Goal: Find specific page/section: Find specific page/section

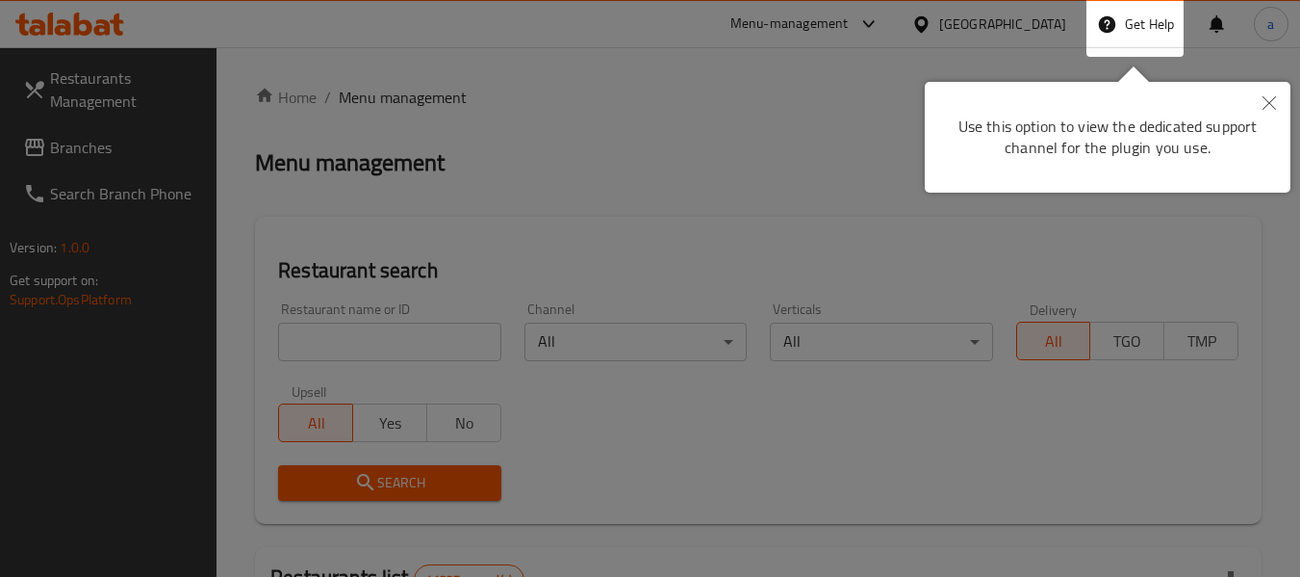
click at [1280, 96] on button "Close" at bounding box center [1269, 104] width 42 height 44
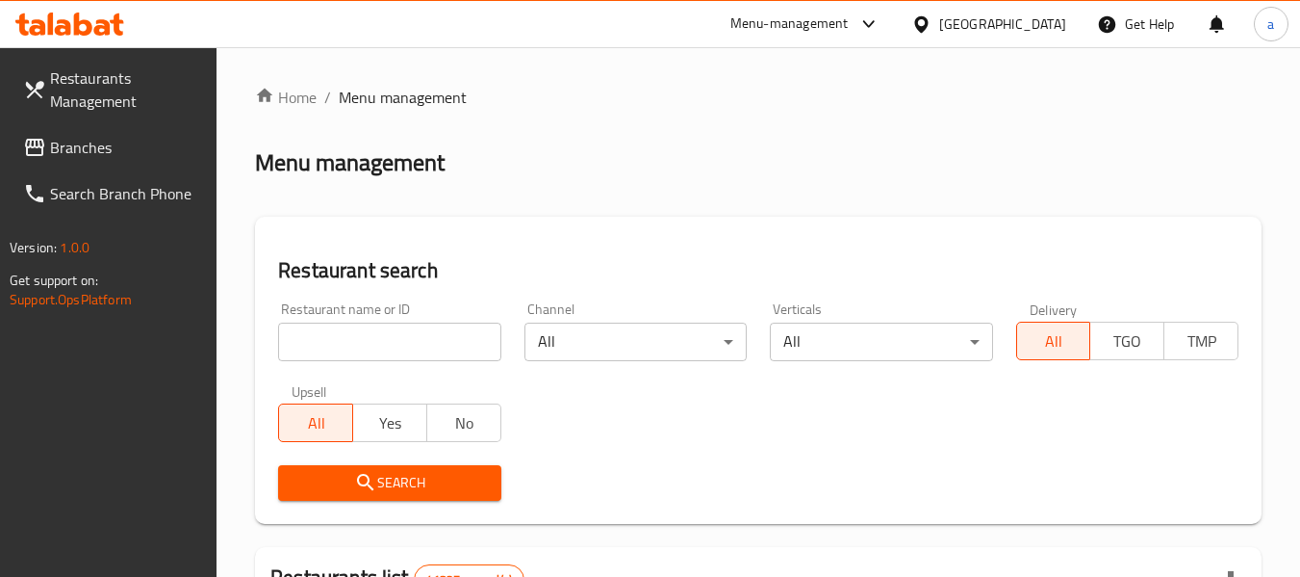
click at [126, 167] on link "Branches" at bounding box center [113, 147] width 210 height 46
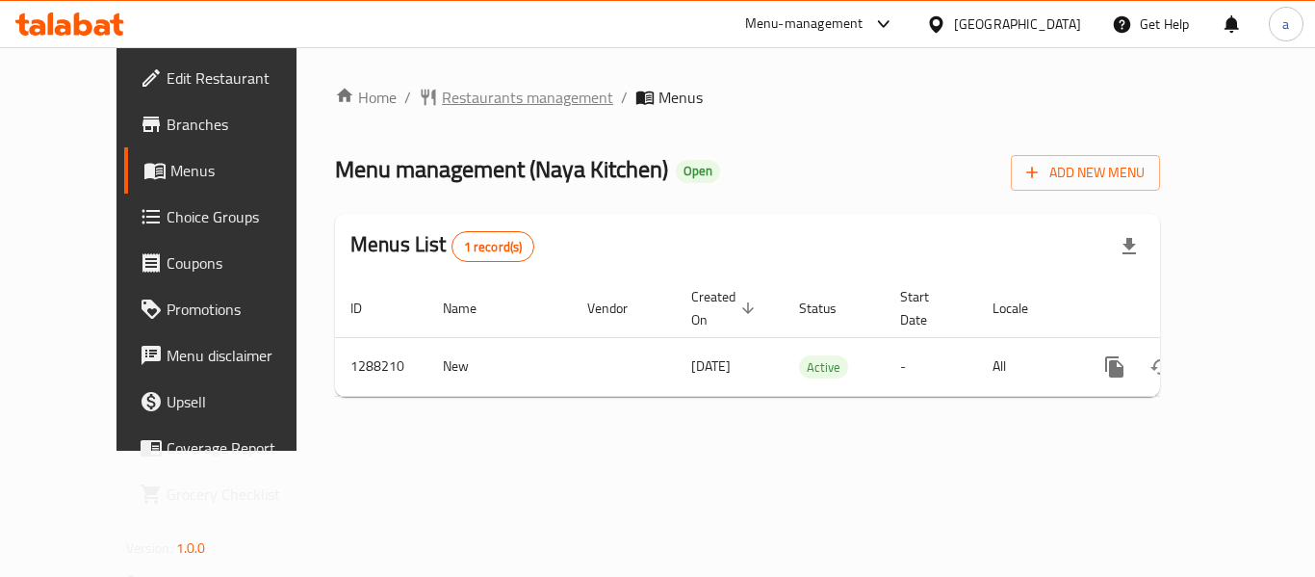
click at [465, 102] on span "Restaurants management" at bounding box center [527, 97] width 171 height 23
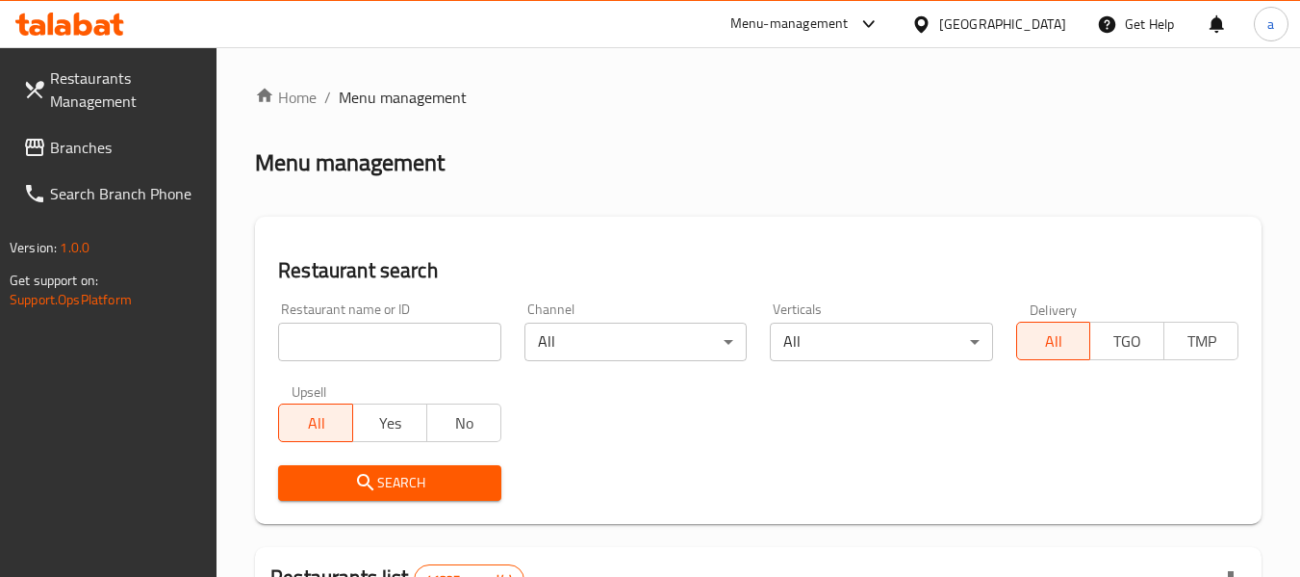
click at [124, 154] on span "Branches" at bounding box center [126, 147] width 152 height 23
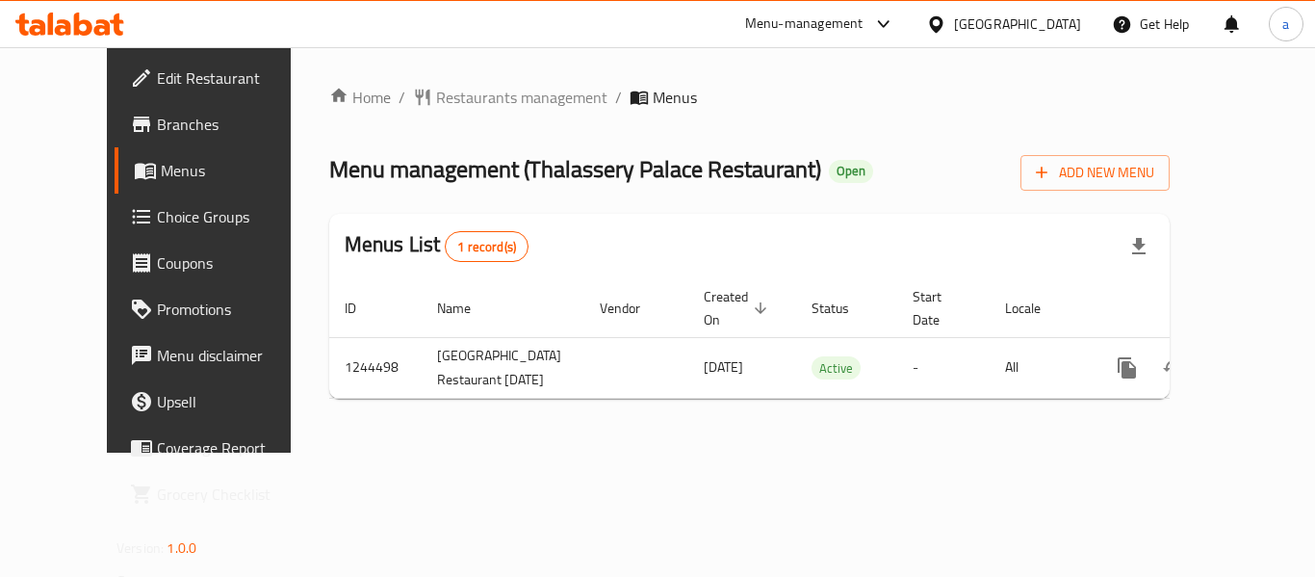
click at [1039, 38] on div "[GEOGRAPHIC_DATA]" at bounding box center [1004, 24] width 186 height 46
click at [975, 9] on div "[GEOGRAPHIC_DATA]" at bounding box center [1004, 24] width 186 height 46
click at [948, 31] on div at bounding box center [940, 23] width 28 height 21
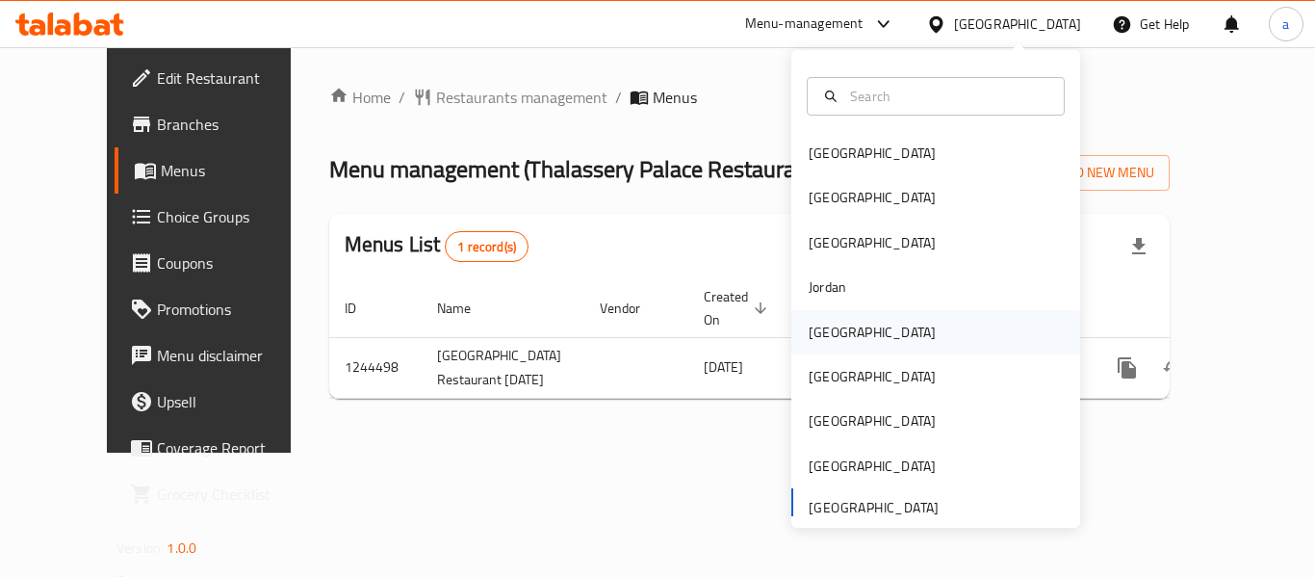
click at [834, 351] on div "Kuwait" at bounding box center [872, 332] width 158 height 44
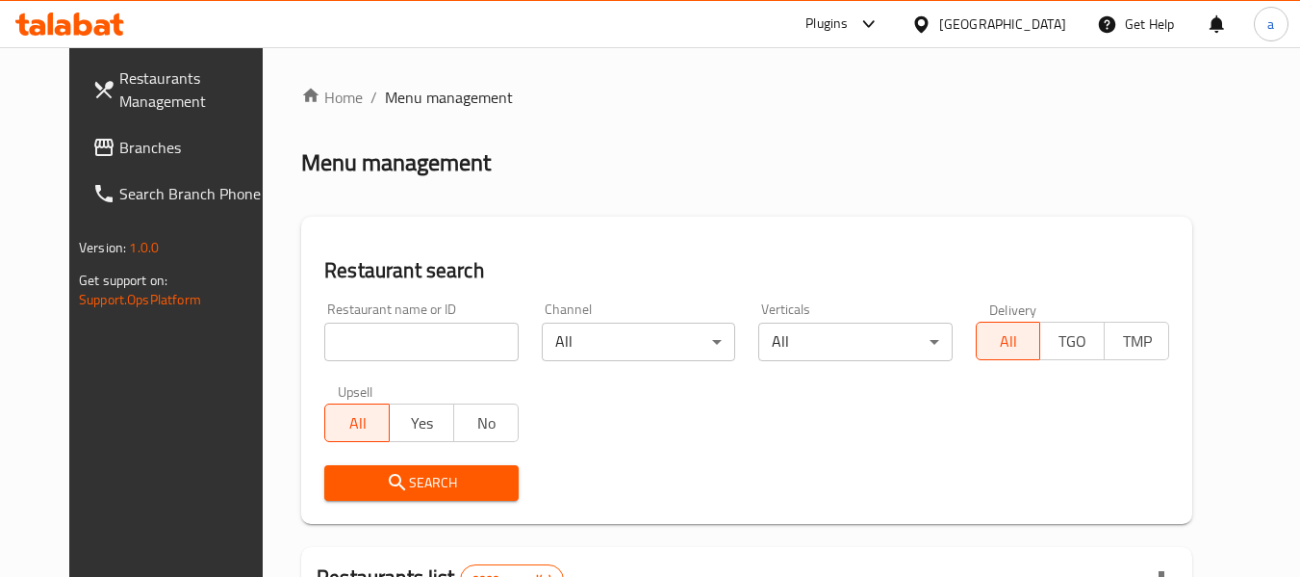
click at [99, 162] on link "Branches" at bounding box center [182, 147] width 210 height 46
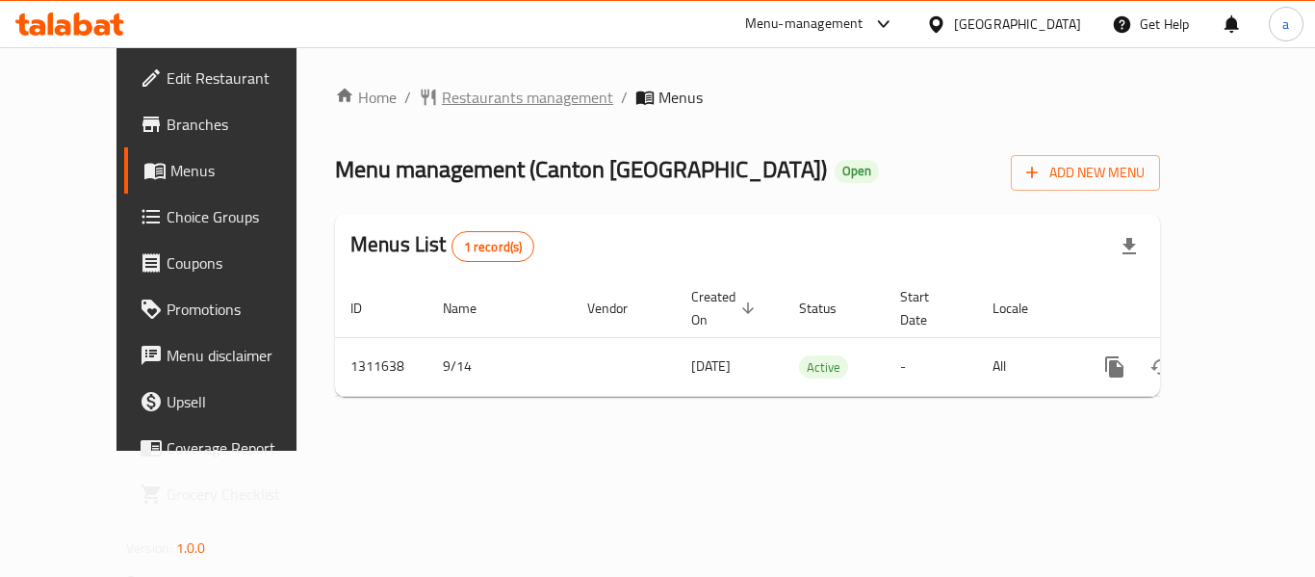
click at [460, 93] on span "Restaurants management" at bounding box center [527, 97] width 171 height 23
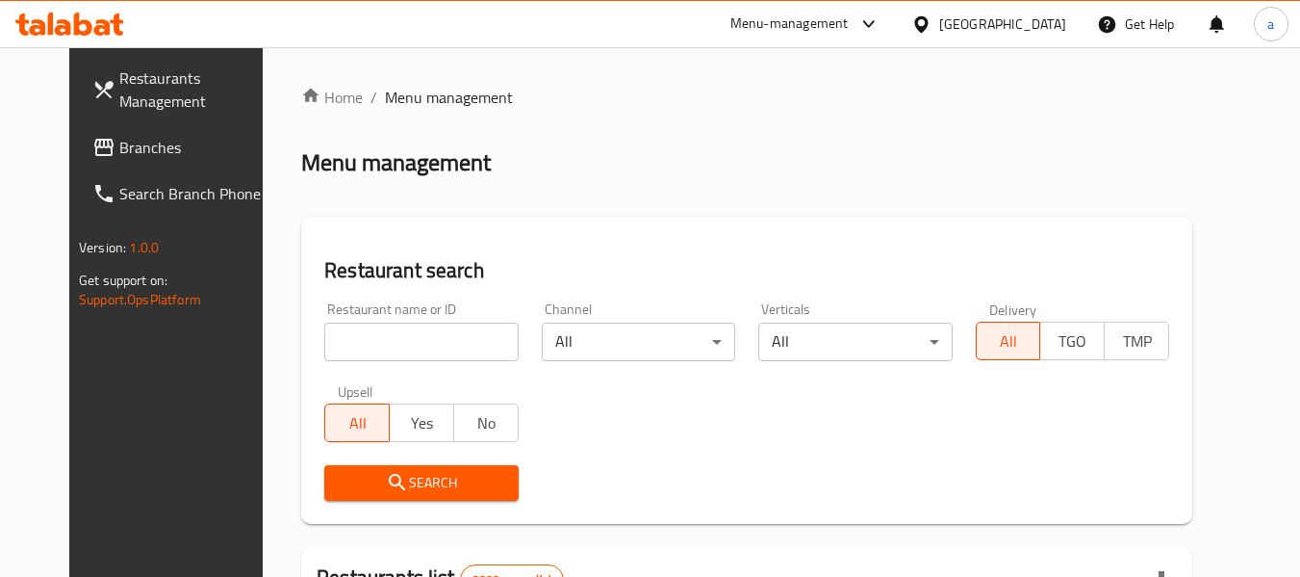
click at [119, 138] on span "Branches" at bounding box center [195, 147] width 152 height 23
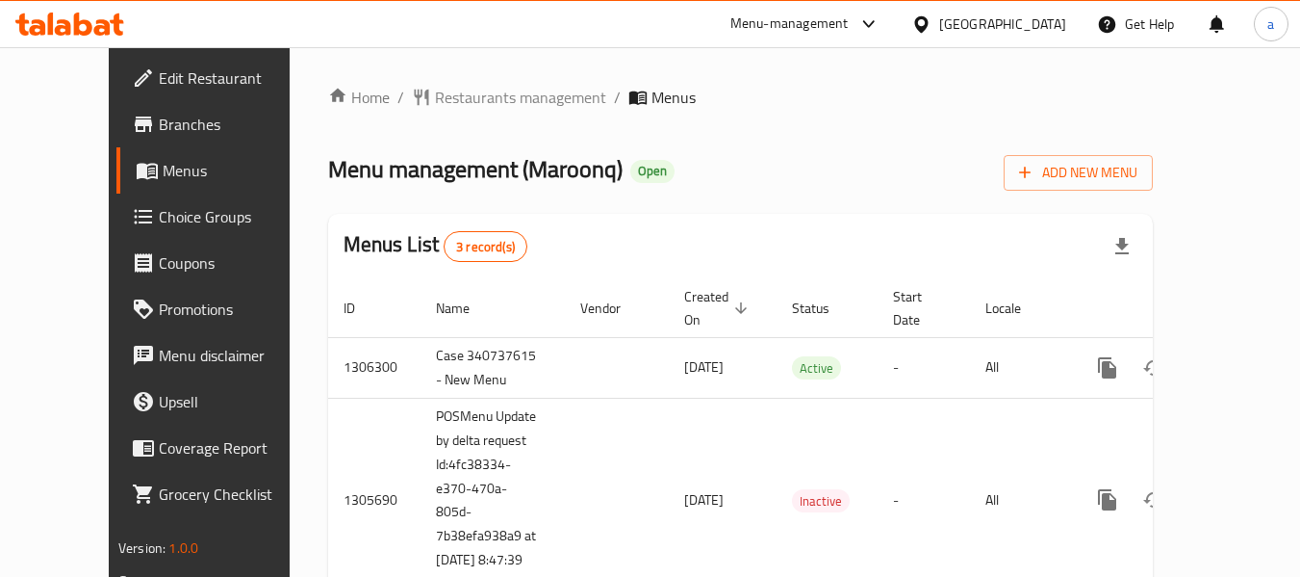
click at [1053, 33] on div "[GEOGRAPHIC_DATA]" at bounding box center [1002, 23] width 127 height 21
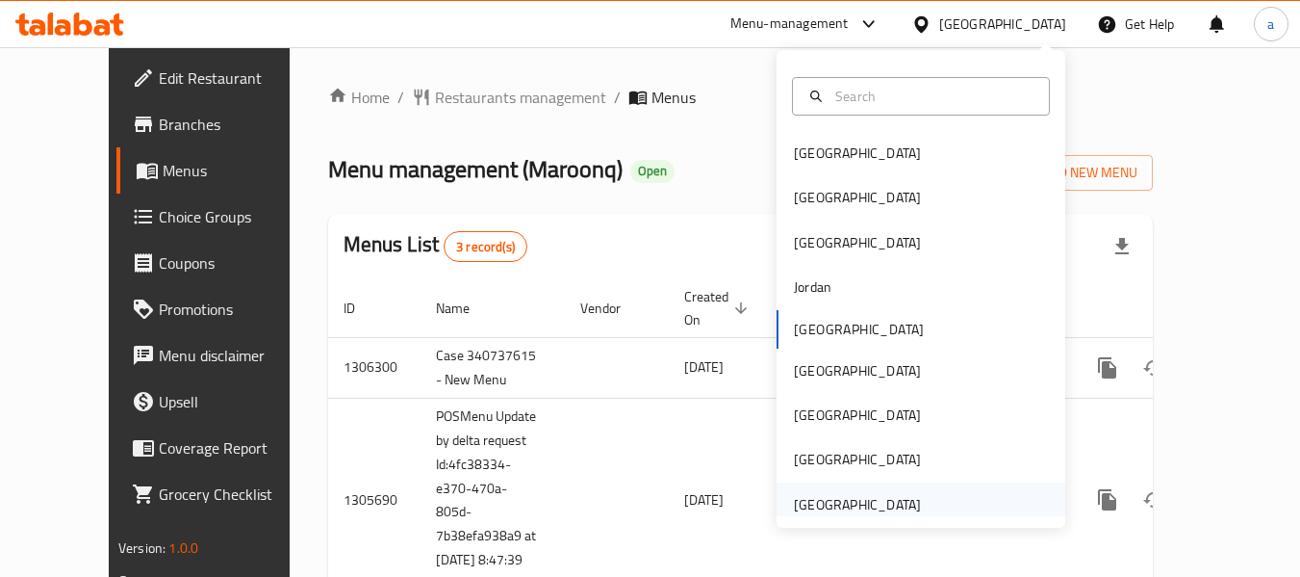
click at [871, 499] on div "[GEOGRAPHIC_DATA]" at bounding box center [857, 504] width 127 height 21
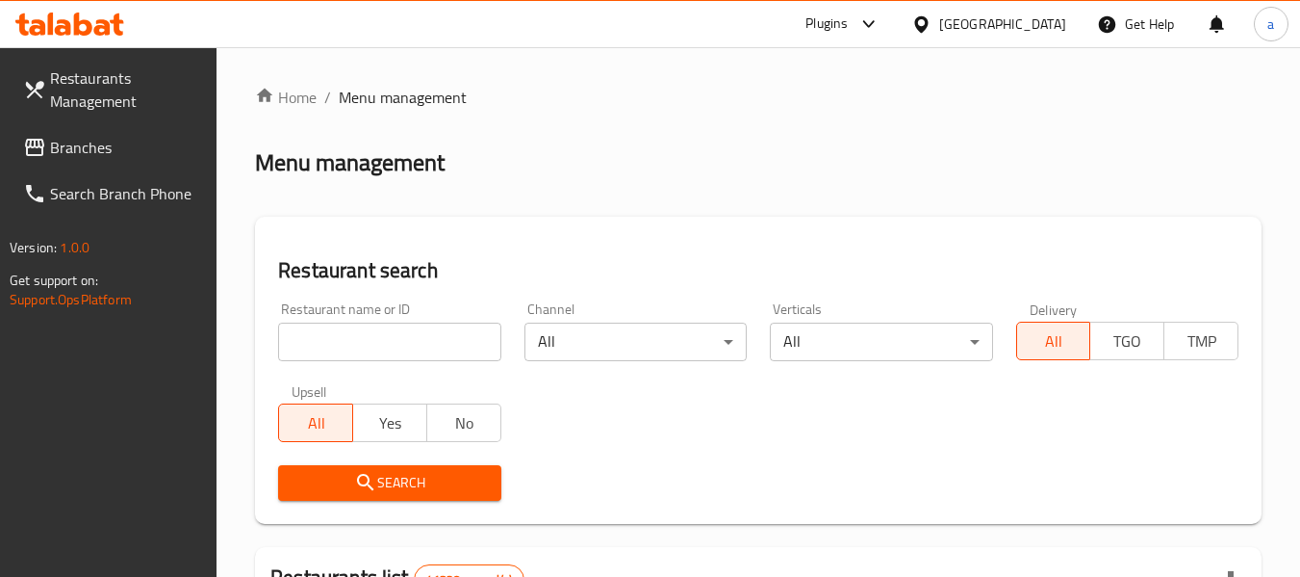
click at [130, 157] on span "Branches" at bounding box center [126, 147] width 152 height 23
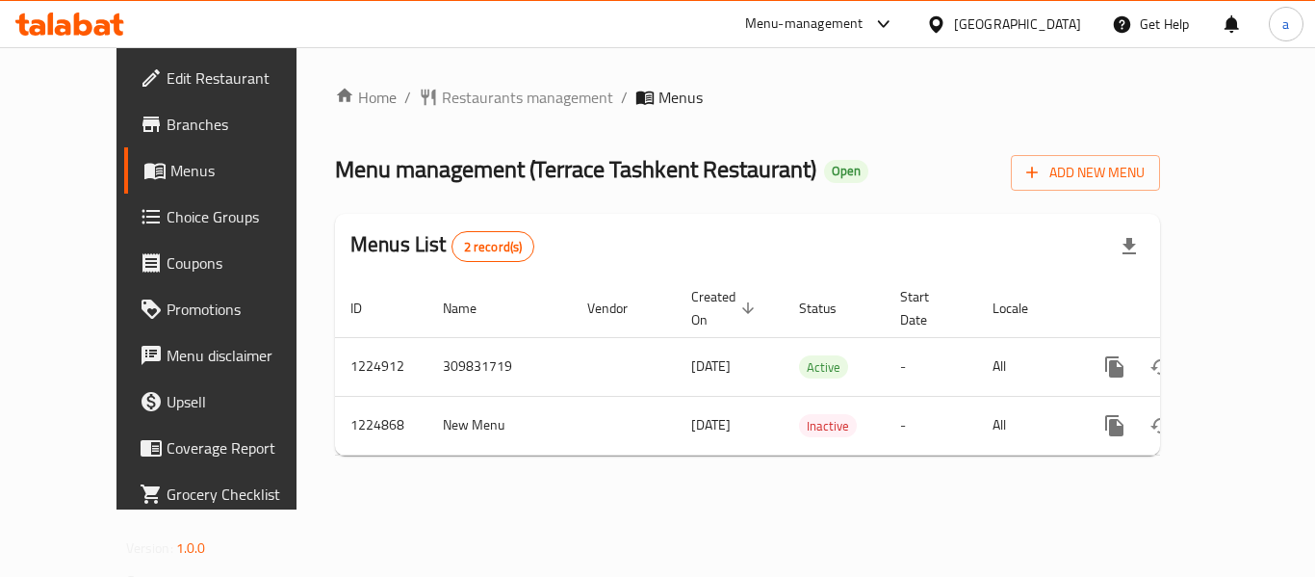
click at [1044, 23] on div "United Arab Emirates" at bounding box center [1017, 23] width 127 height 21
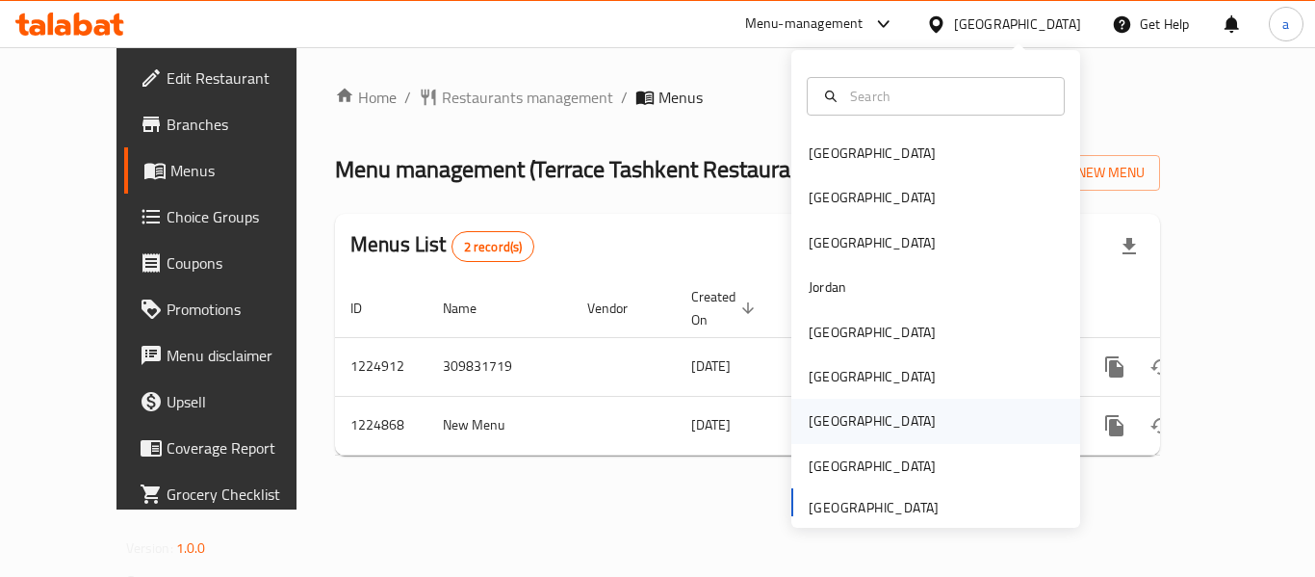
click at [834, 409] on div "[GEOGRAPHIC_DATA]" at bounding box center [872, 420] width 158 height 44
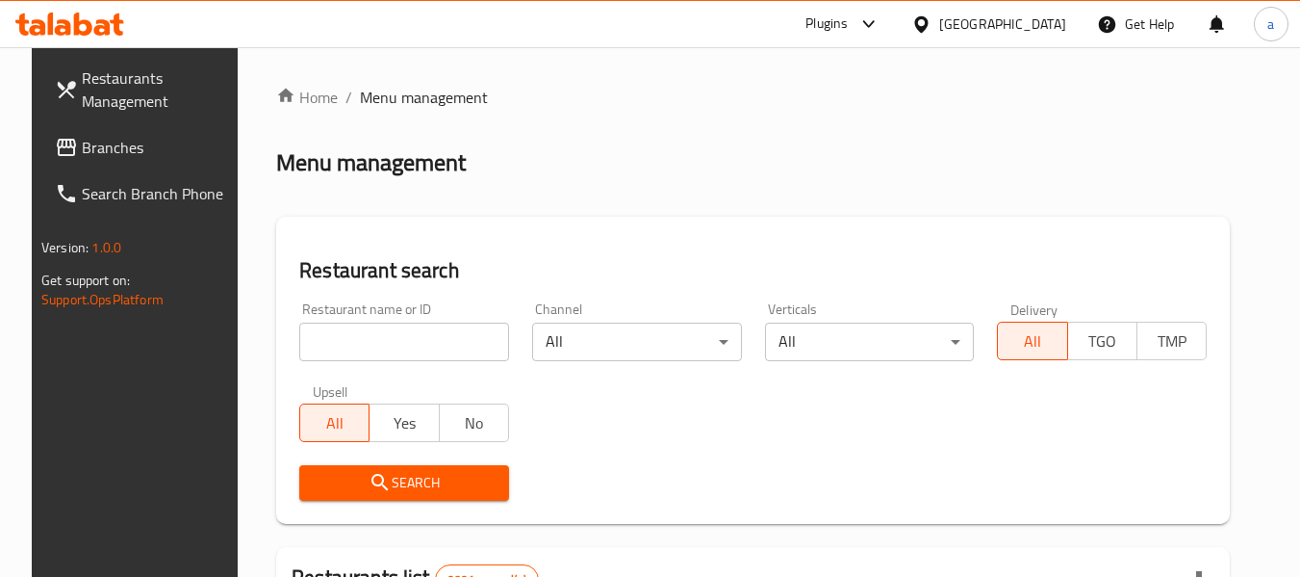
click at [118, 154] on span "Branches" at bounding box center [158, 147] width 152 height 23
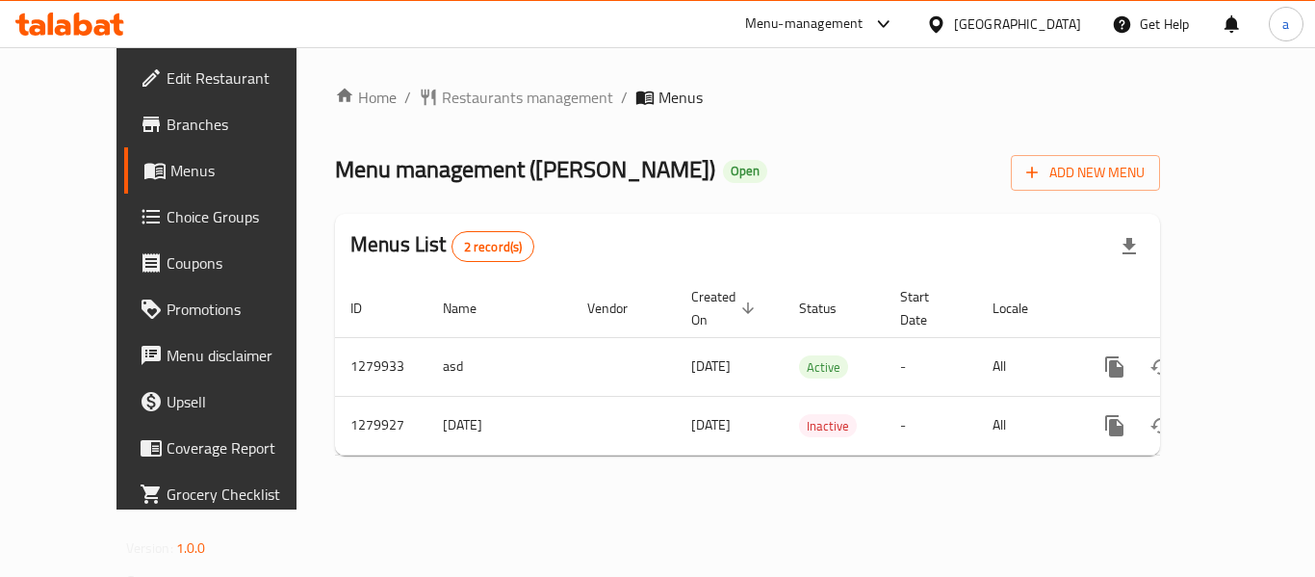
click at [1058, 27] on div "Qatar" at bounding box center [1017, 23] width 127 height 21
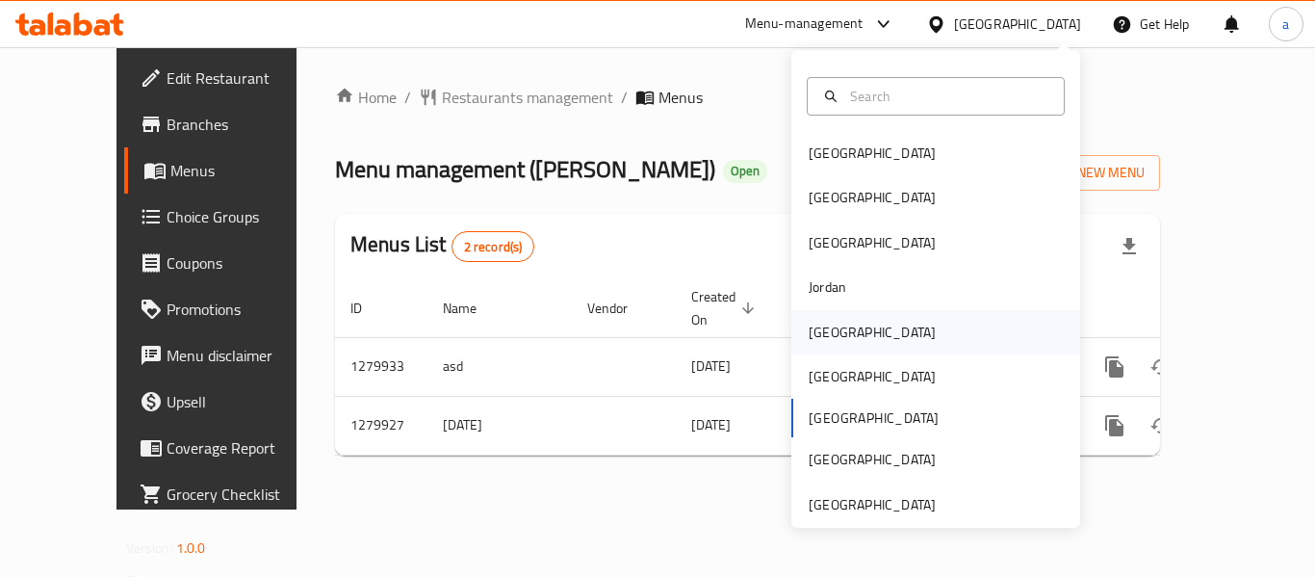
click at [870, 345] on div "Kuwait" at bounding box center [935, 332] width 289 height 44
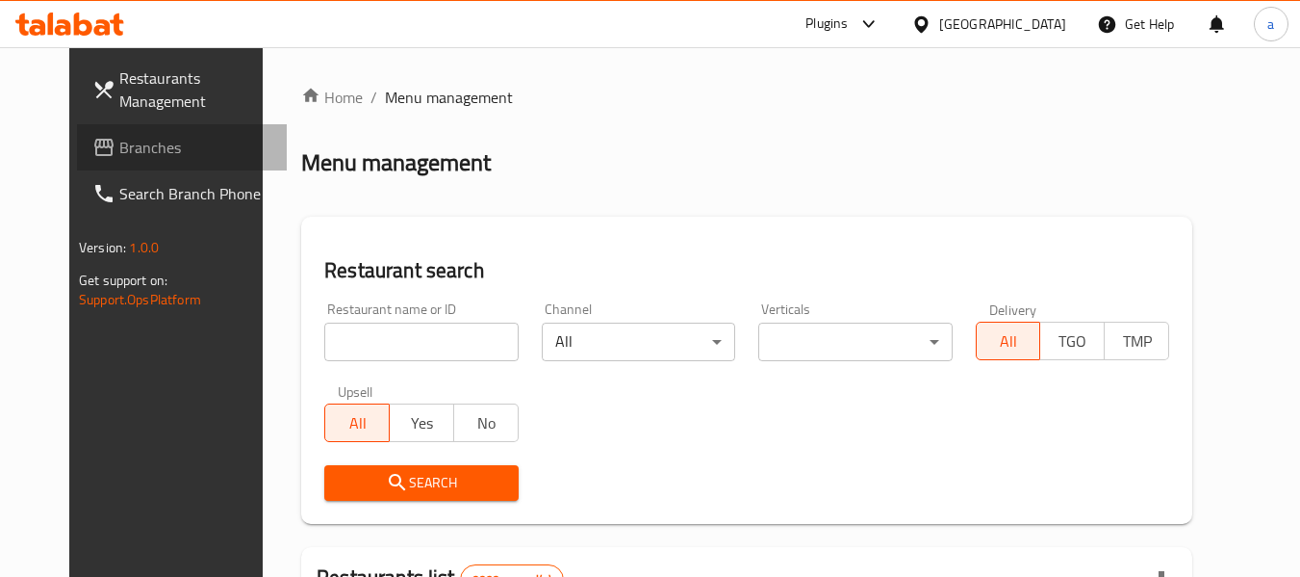
click at [127, 151] on span "Branches" at bounding box center [195, 147] width 152 height 23
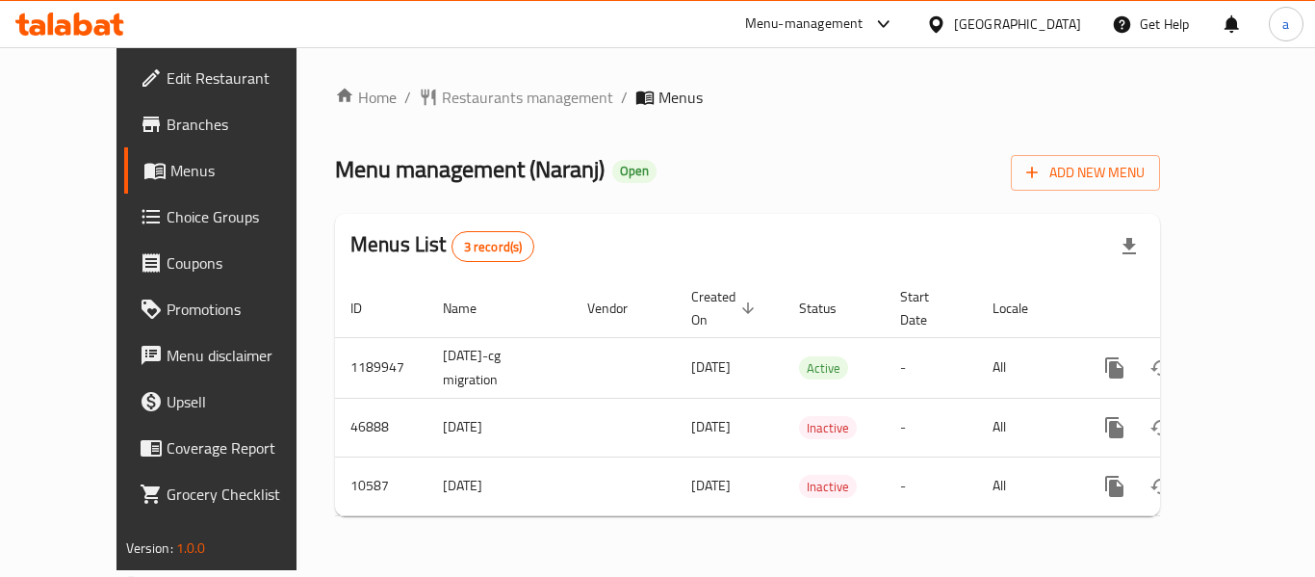
click at [1072, 23] on div "[GEOGRAPHIC_DATA]" at bounding box center [1017, 23] width 127 height 21
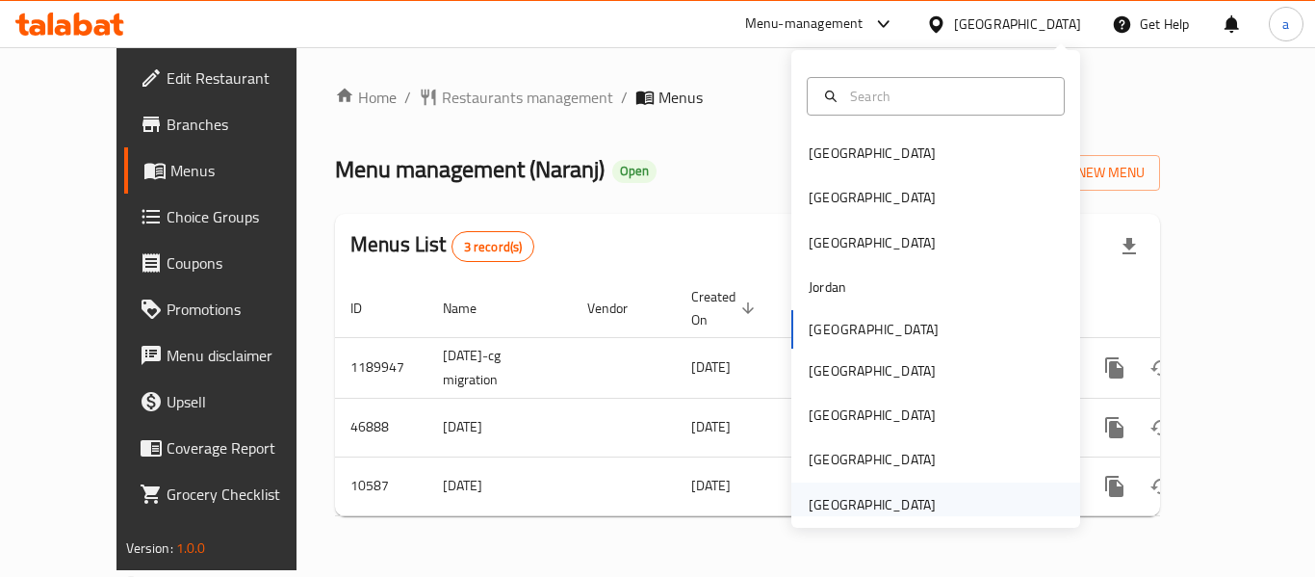
click at [853, 489] on div "[GEOGRAPHIC_DATA]" at bounding box center [872, 504] width 158 height 44
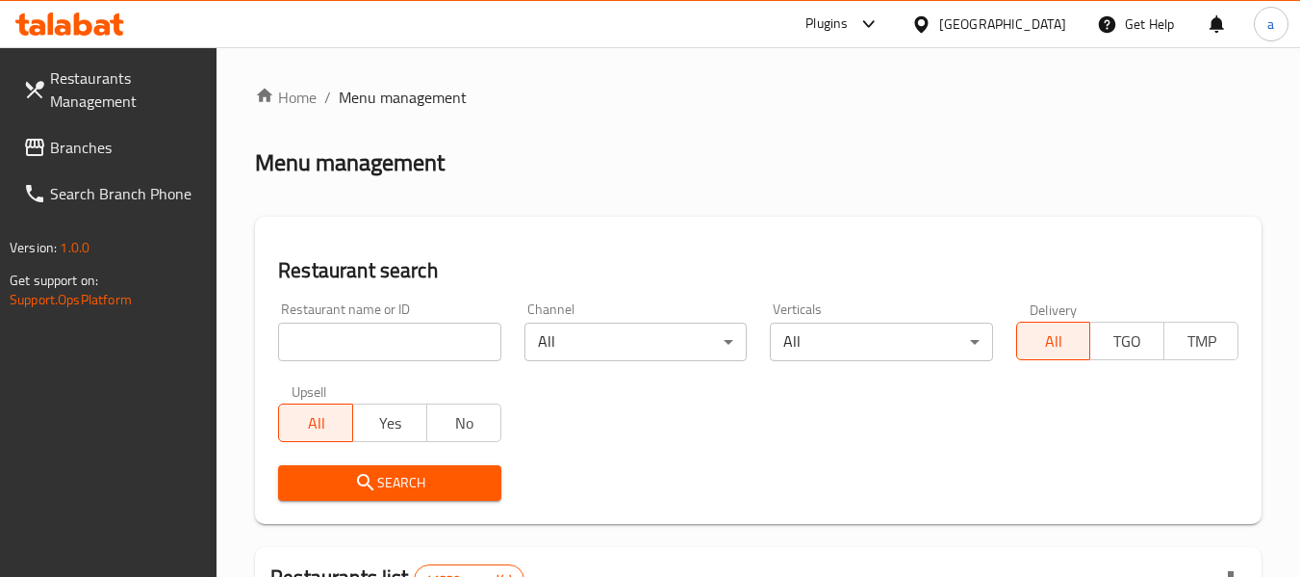
click at [113, 146] on span "Branches" at bounding box center [126, 147] width 152 height 23
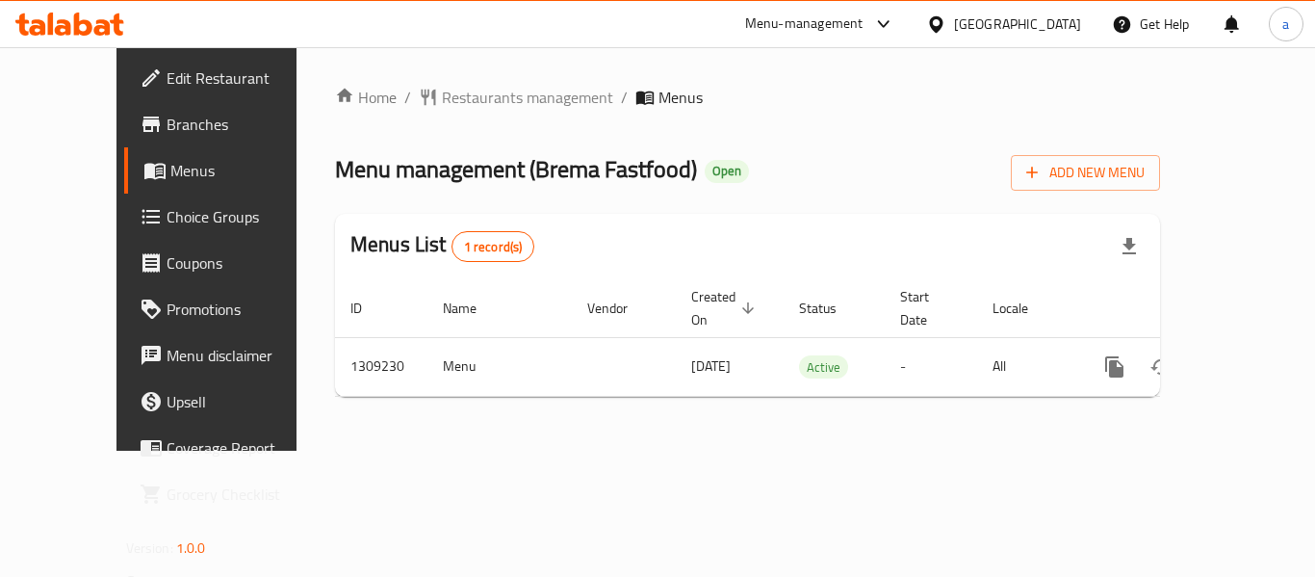
click at [536, 112] on div "Home / Restaurants management / Menus Menu management ( Brema Fastfood ) Open A…" at bounding box center [747, 249] width 825 height 326
click at [445, 95] on span "Restaurants management" at bounding box center [527, 97] width 171 height 23
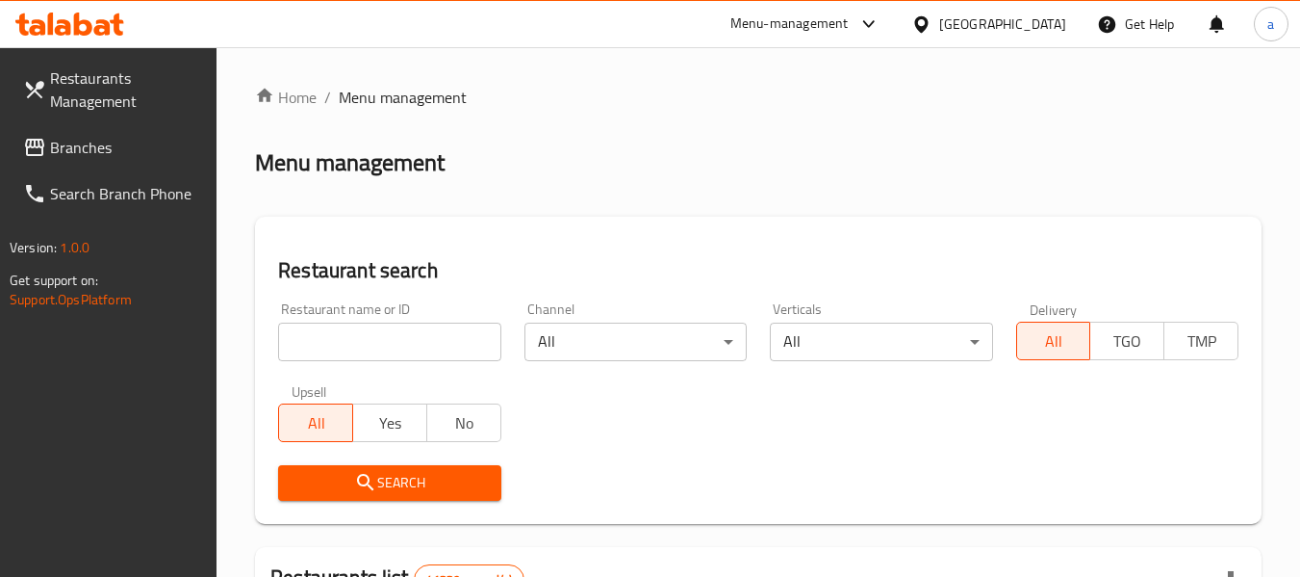
click at [143, 140] on span "Branches" at bounding box center [126, 147] width 152 height 23
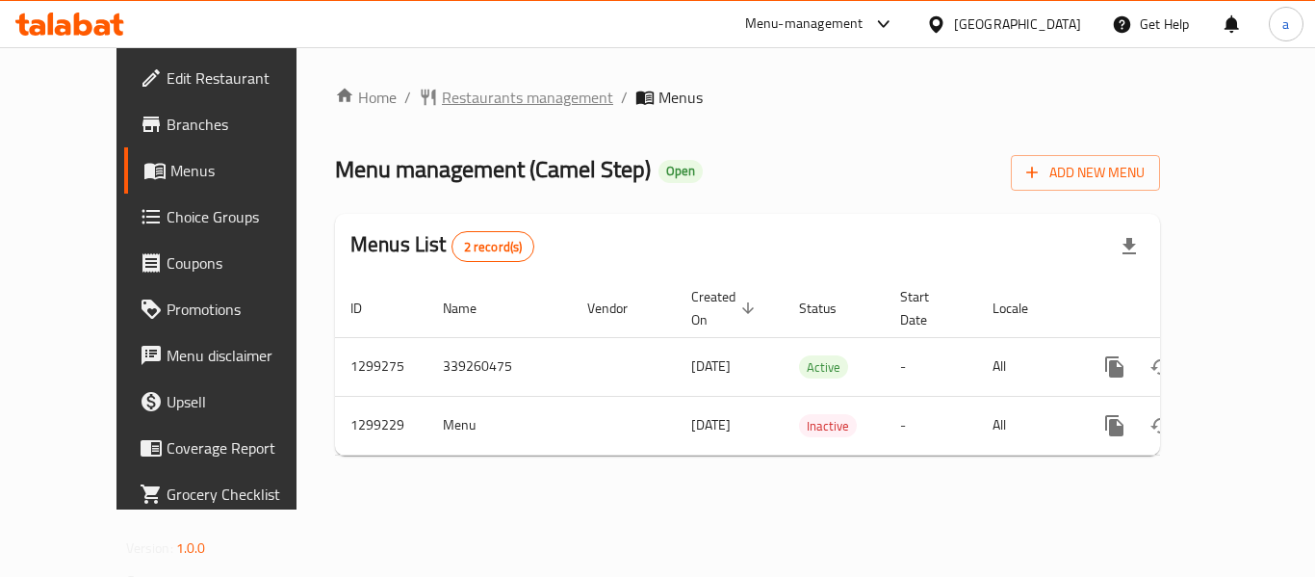
click at [442, 107] on span "Restaurants management" at bounding box center [527, 97] width 171 height 23
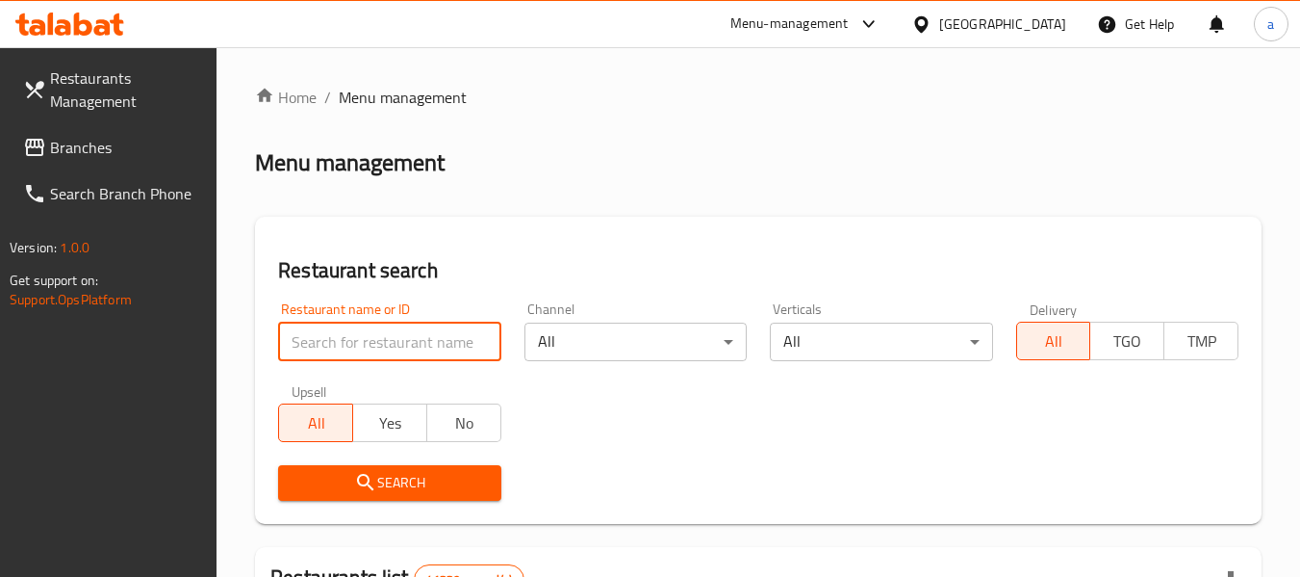
click at [362, 348] on input "search" at bounding box center [389, 341] width 222 height 38
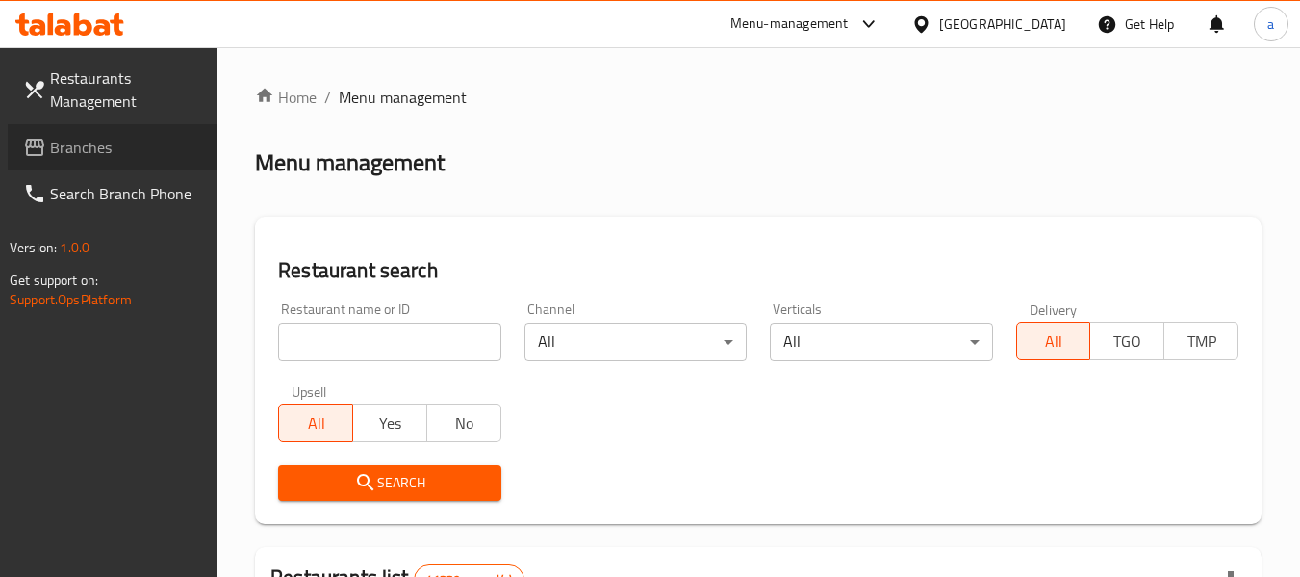
click at [92, 136] on span "Branches" at bounding box center [126, 147] width 152 height 23
